Goal: Information Seeking & Learning: Learn about a topic

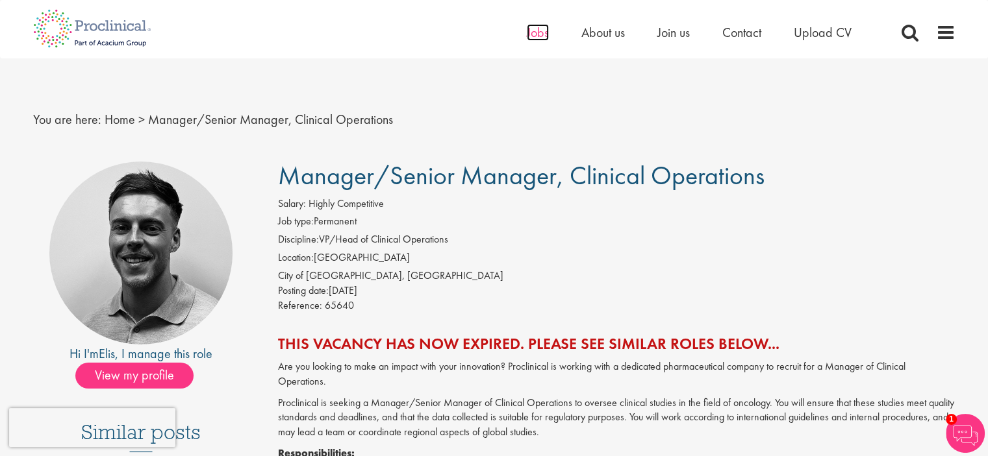
click at [528, 31] on span "Jobs" at bounding box center [538, 32] width 22 height 17
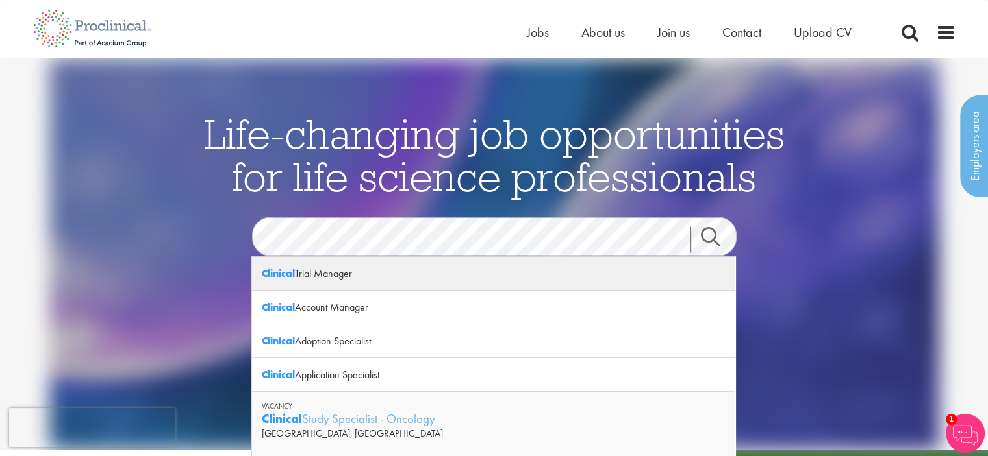
click at [295, 274] on strong "Clinical" at bounding box center [278, 274] width 33 height 14
click at [295, 274] on div "See latest vacancies" at bounding box center [494, 346] width 630 height 180
